Goal: Task Accomplishment & Management: Use online tool/utility

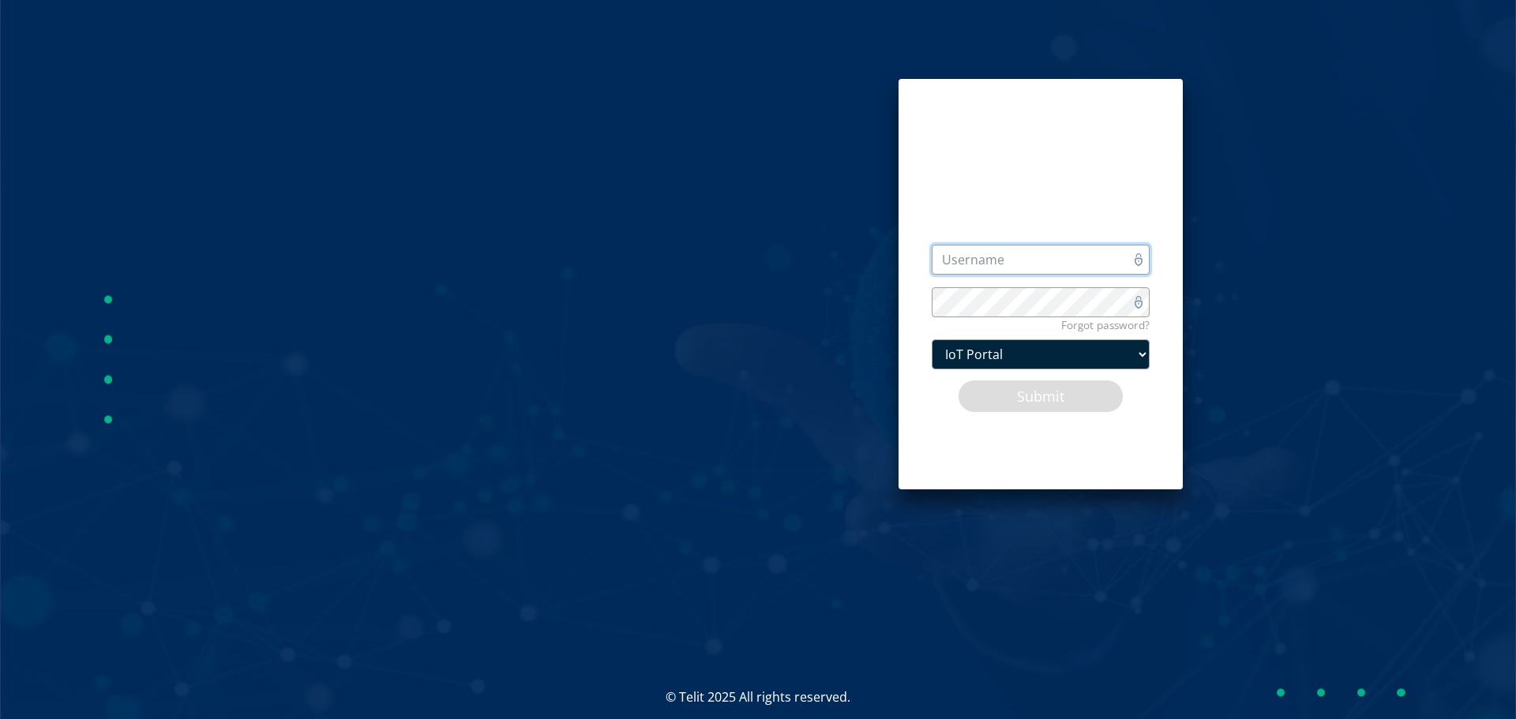
drag, startPoint x: 1026, startPoint y: 261, endPoint x: 1010, endPoint y: 246, distance: 22.3
click at [1010, 246] on input "text" at bounding box center [1041, 260] width 218 height 30
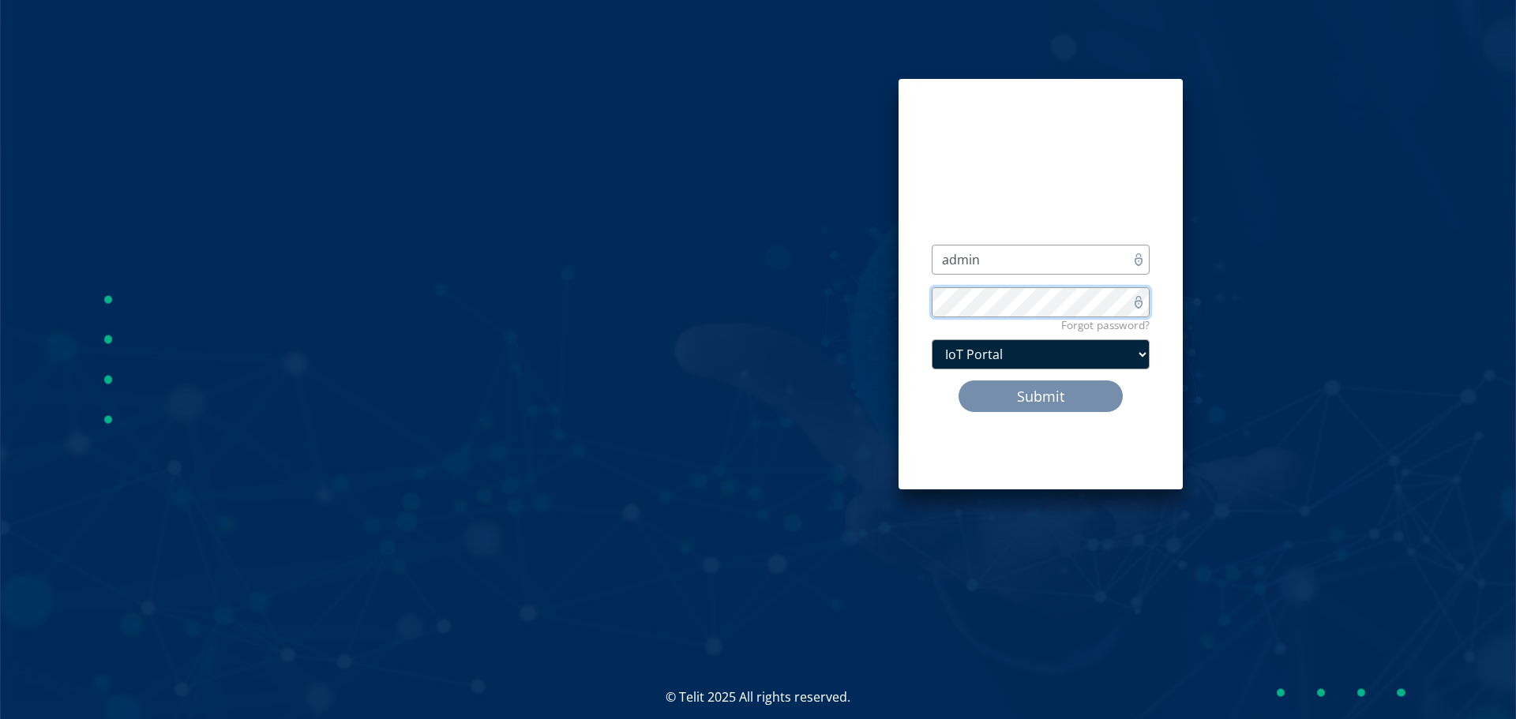
click at [958, 380] on button "Submit" at bounding box center [1041, 396] width 166 height 33
click at [1002, 267] on input "admin" at bounding box center [1041, 260] width 218 height 30
drag, startPoint x: 1003, startPoint y: 266, endPoint x: 843, endPoint y: 263, distance: 160.3
click at [843, 263] on div "Username is required admin Password is required Forgot password? IoT Portal Sub…" at bounding box center [758, 284] width 1540 height 569
type input "admin@devicewise.com"
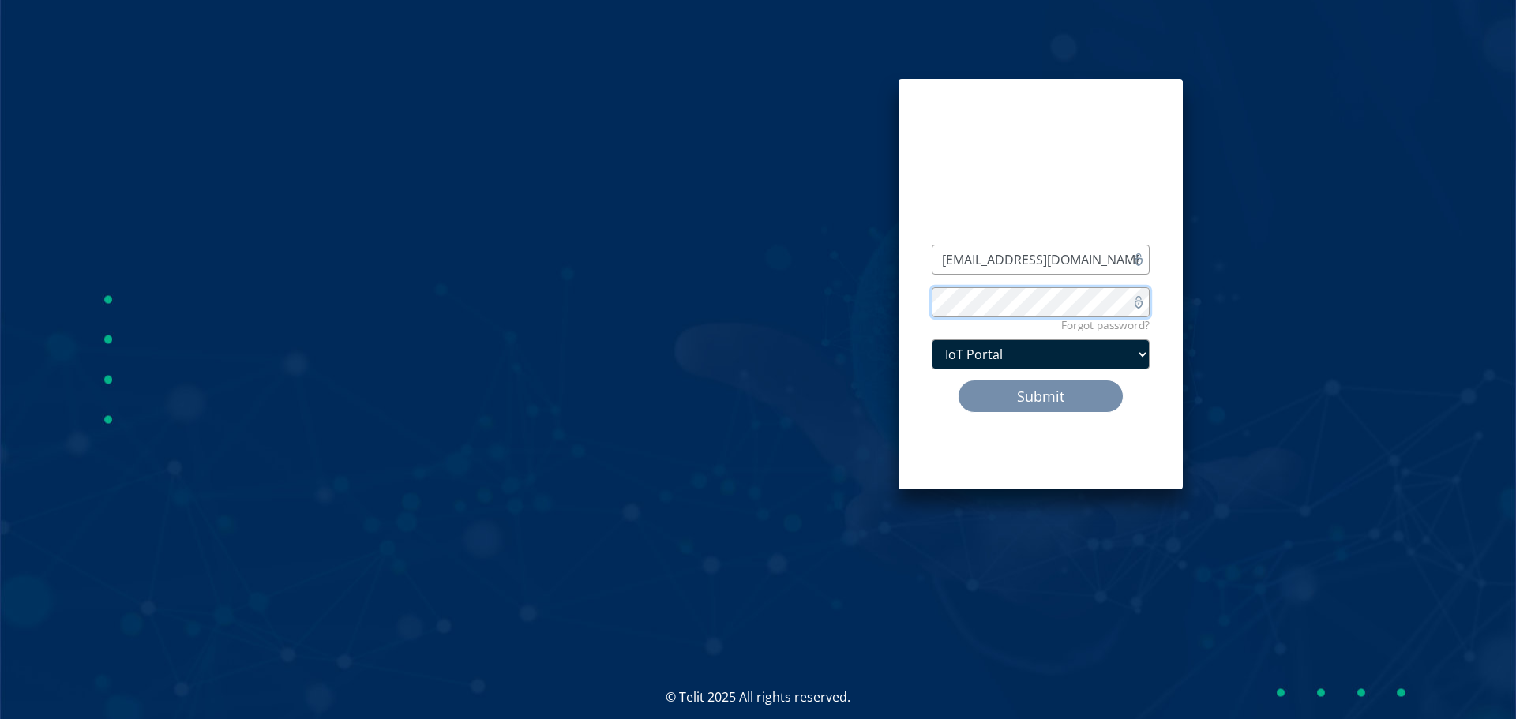
click at [958, 380] on button "Submit" at bounding box center [1041, 396] width 166 height 33
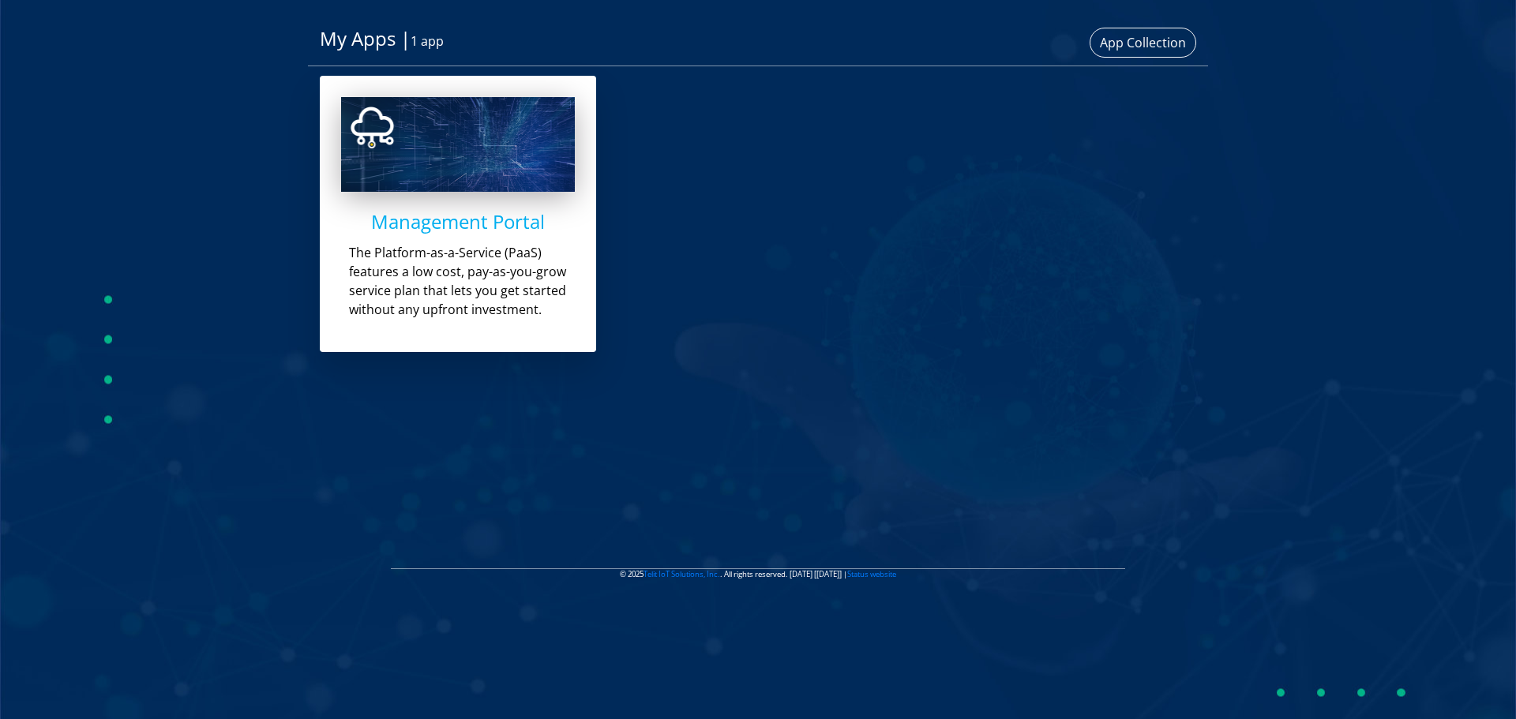
click at [460, 223] on h4 "Management Portal" at bounding box center [458, 222] width 234 height 23
